Goal: Navigation & Orientation: Find specific page/section

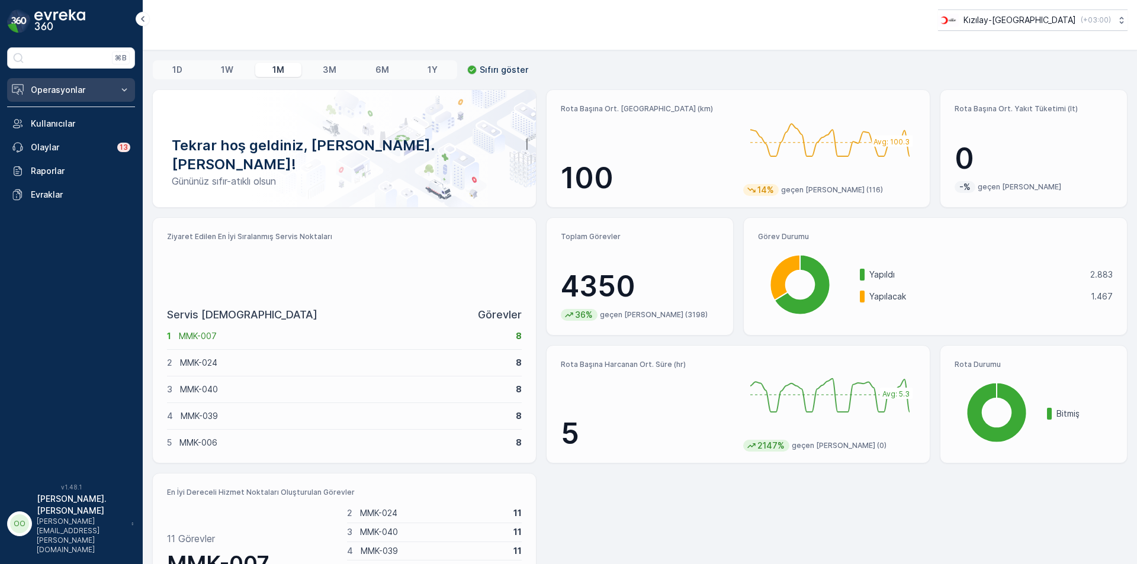
click at [69, 101] on button "Operasyonlar" at bounding box center [71, 90] width 128 height 24
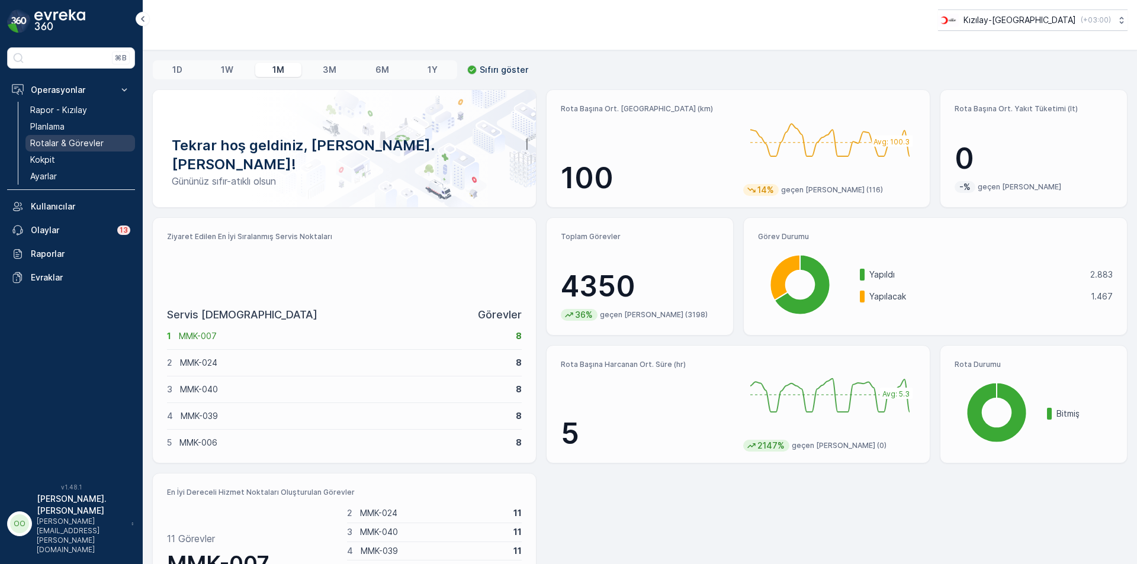
click at [63, 146] on p "Rotalar & Görevler" at bounding box center [66, 143] width 73 height 12
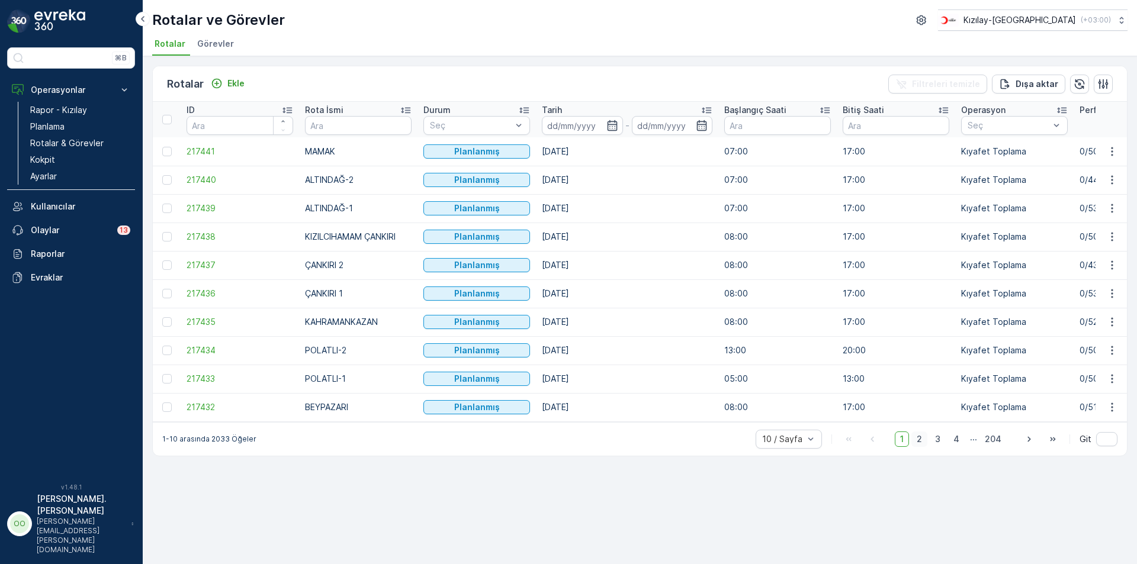
click at [926, 446] on span "2" at bounding box center [919, 439] width 16 height 15
